Goal: Task Accomplishment & Management: Manage account settings

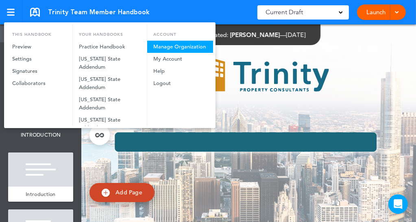
click at [189, 46] on link "Manage Organization" at bounding box center [180, 47] width 66 height 12
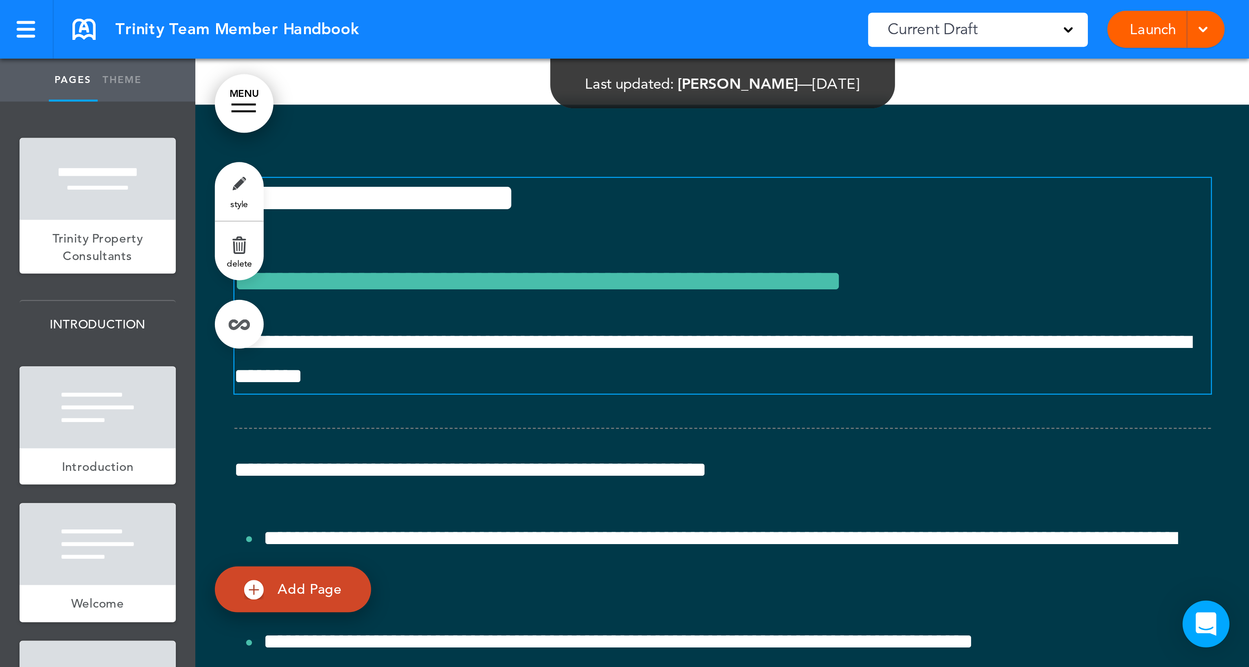
scroll to position [4582, 0]
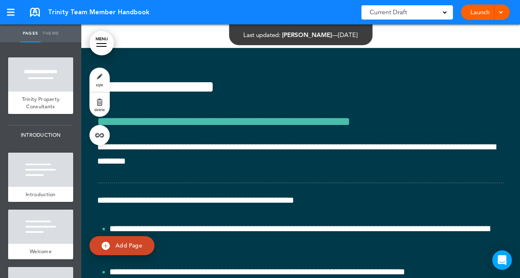
click at [416, 12] on div "Current Draft" at bounding box center [408, 12] width 92 height 14
click at [416, 13] on span at bounding box center [501, 11] width 5 height 5
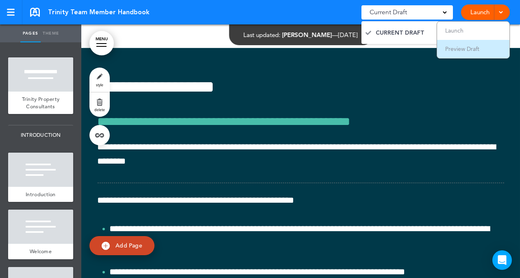
click at [416, 50] on span "Preview Draft" at bounding box center [463, 48] width 34 height 7
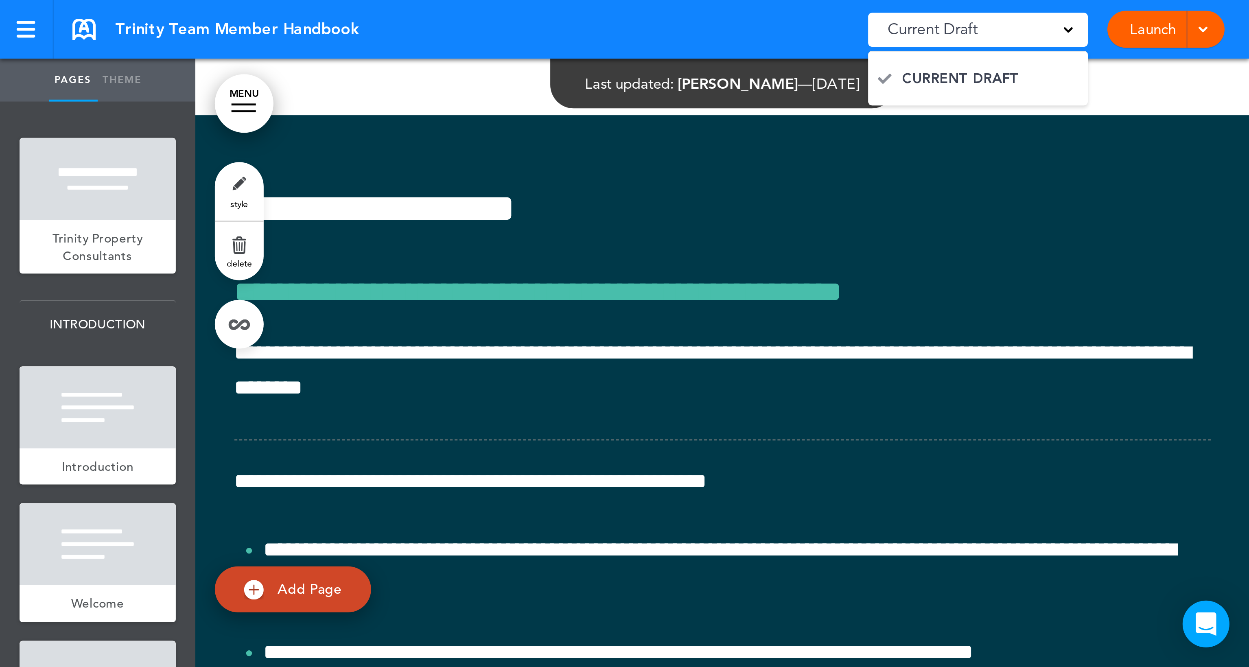
scroll to position [4582, 0]
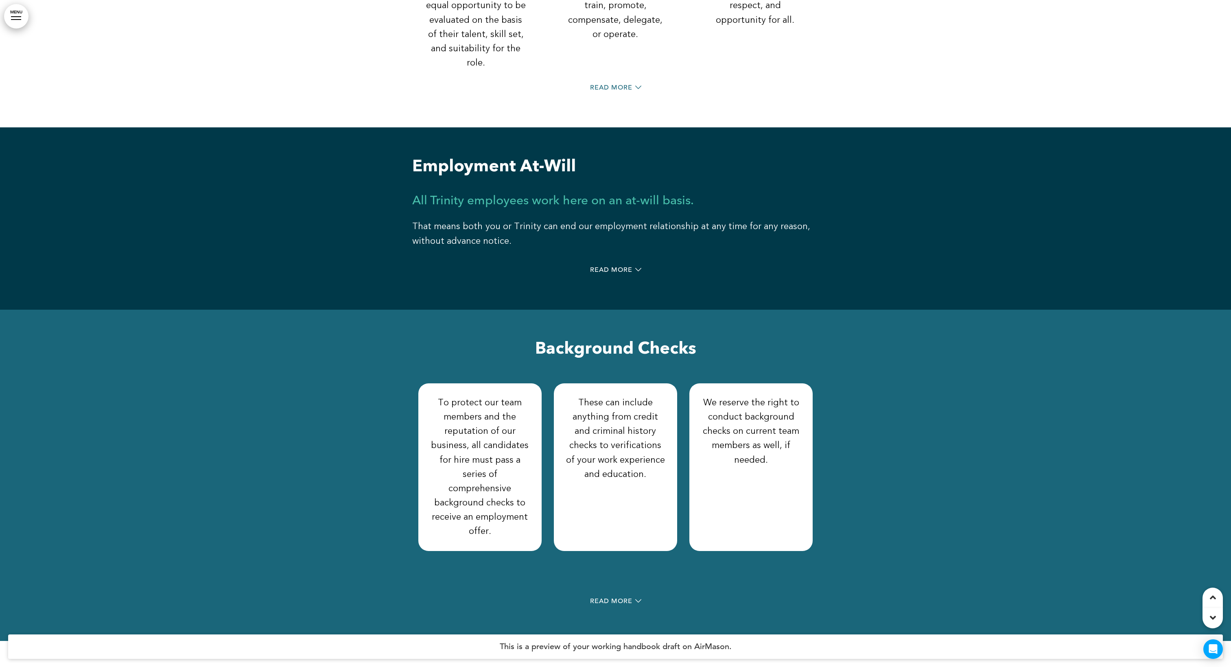
scroll to position [4978, 0]
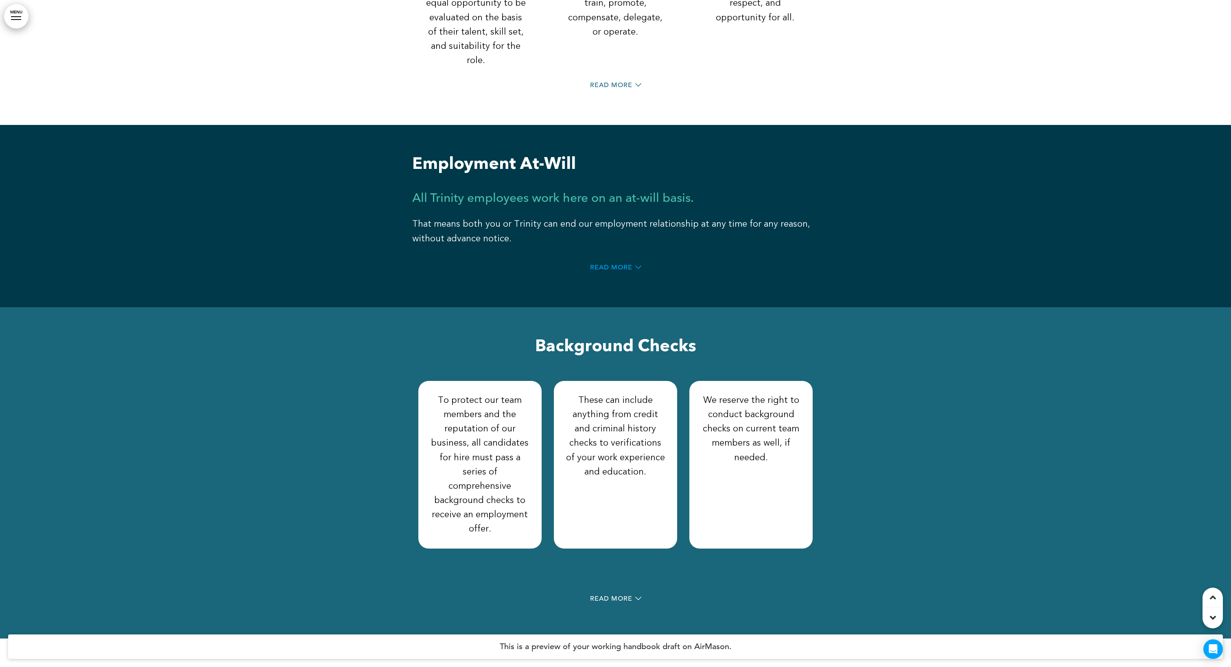
click at [512, 264] on span "Read More" at bounding box center [611, 267] width 42 height 7
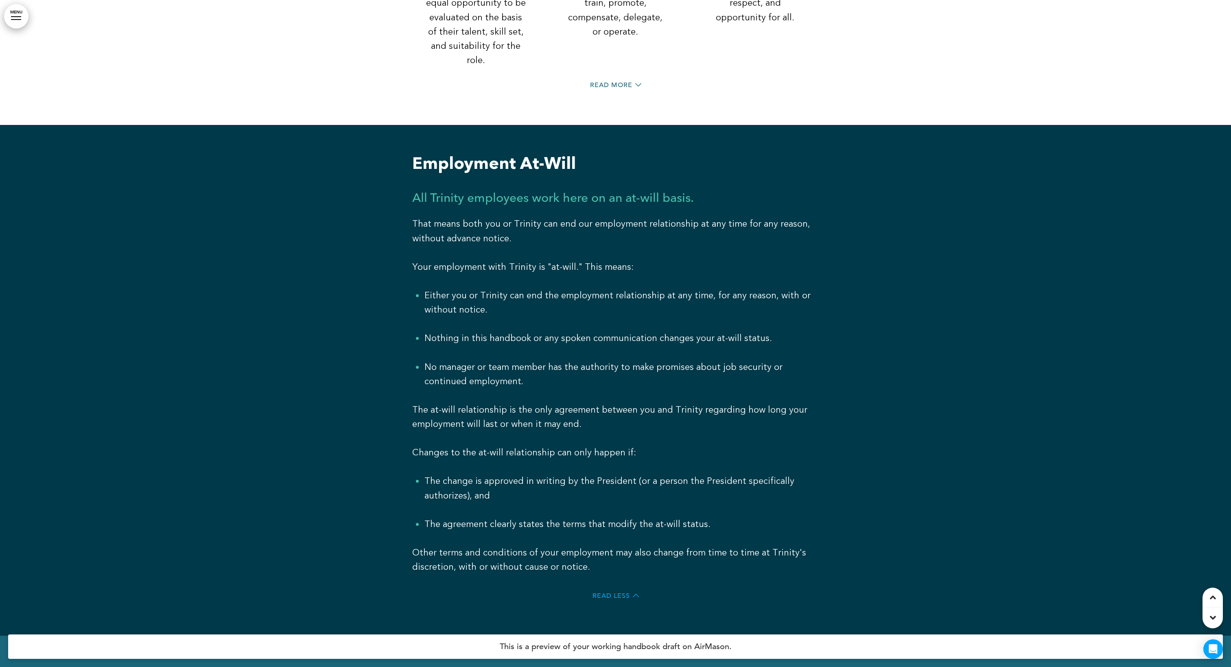
click at [512, 278] on span "Read Less" at bounding box center [611, 596] width 37 height 7
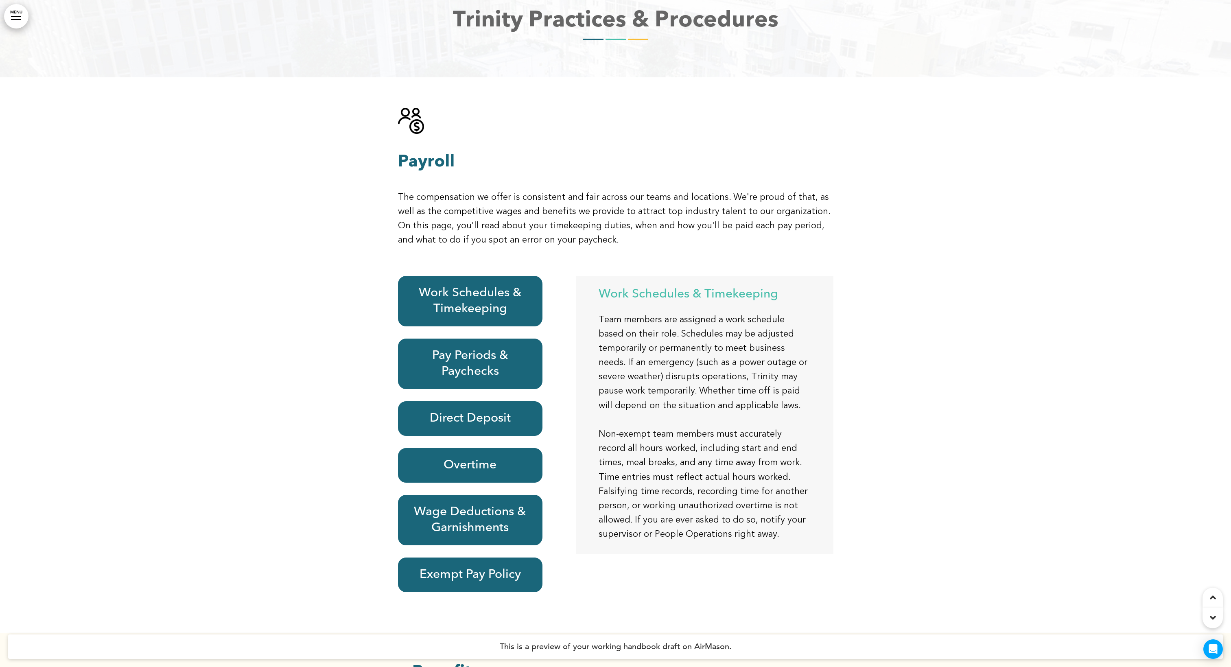
scroll to position [12835, 0]
